Goal: Use online tool/utility: Use online tool/utility

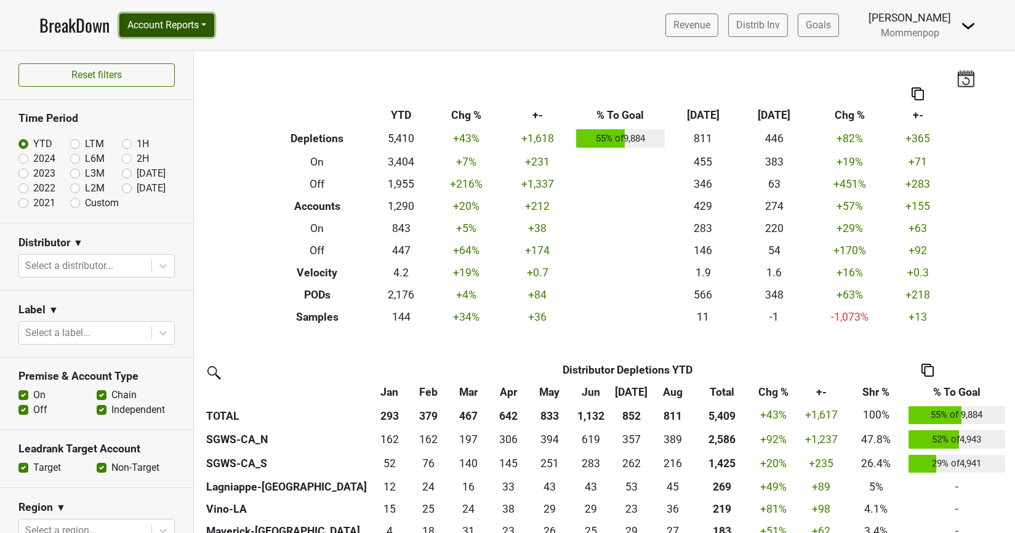
click at [154, 18] on button "Account Reports" at bounding box center [166, 25] width 95 height 23
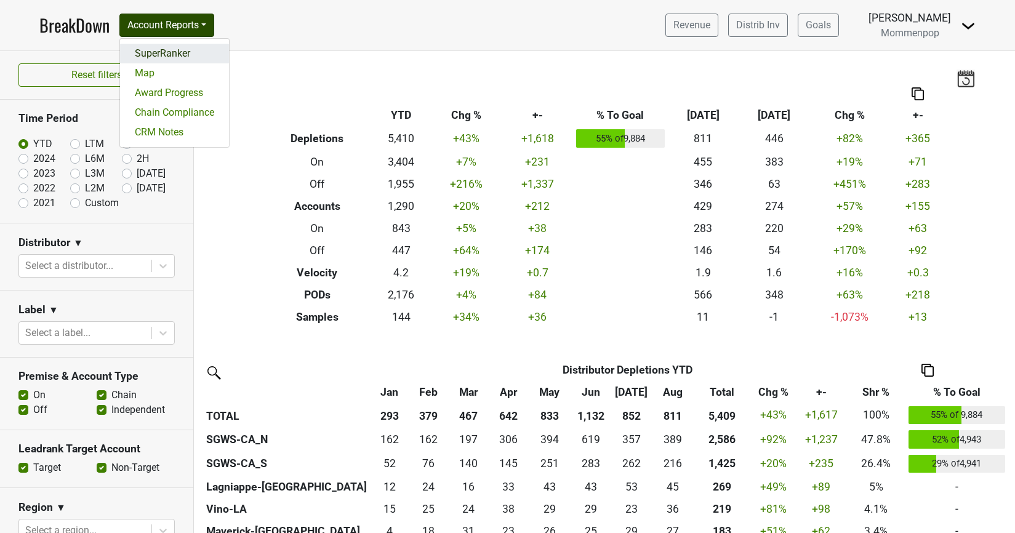
click at [178, 62] on link "SuperRanker" at bounding box center [174, 54] width 109 height 20
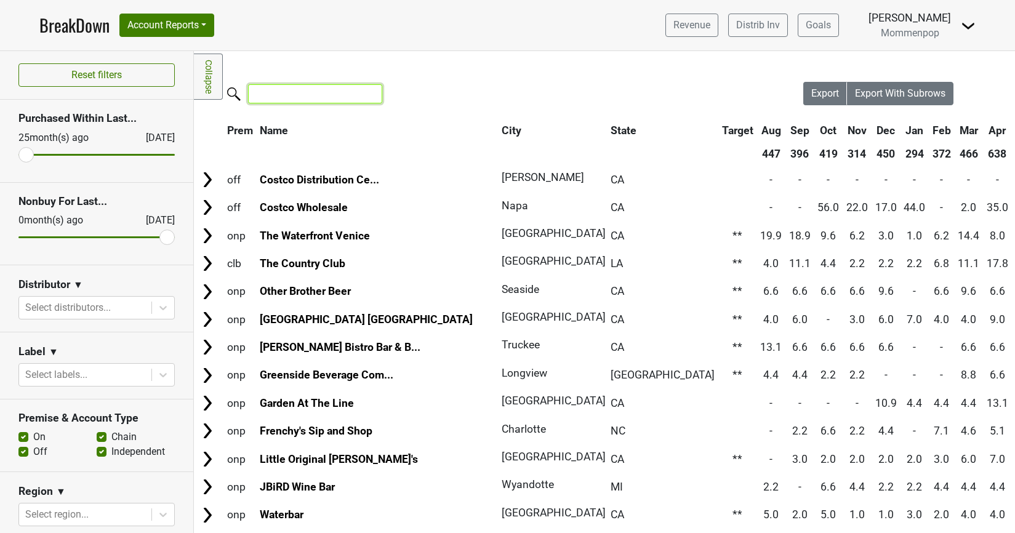
click at [305, 99] on input "search" at bounding box center [315, 93] width 134 height 19
type input "c"
type input "l"
type input "c"
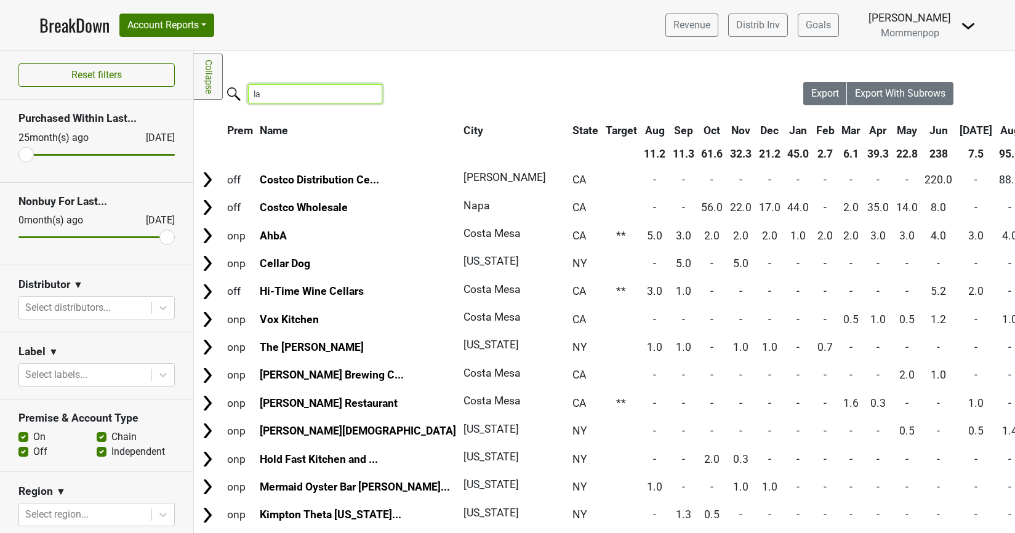
type input "l"
